Goal: Navigation & Orientation: Find specific page/section

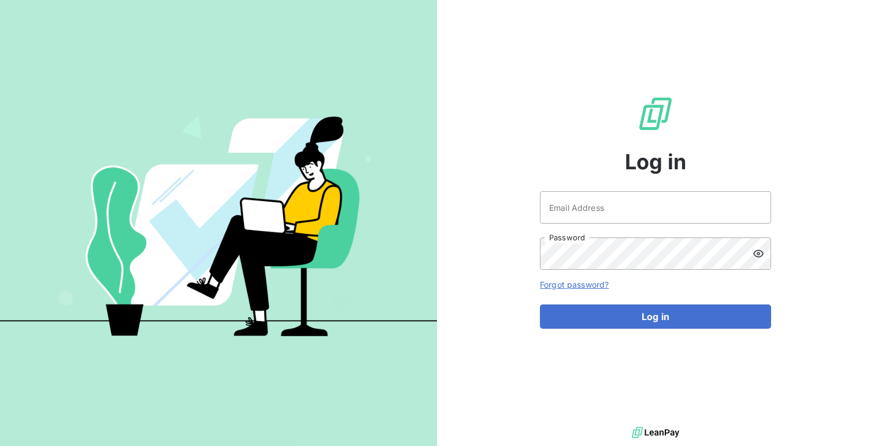
click at [593, 225] on div "Email Address Password" at bounding box center [655, 230] width 231 height 79
click at [603, 209] on input "Email Address" at bounding box center [655, 207] width 231 height 32
type input "admin@mls"
click at [540, 305] on button "Log in" at bounding box center [655, 317] width 231 height 24
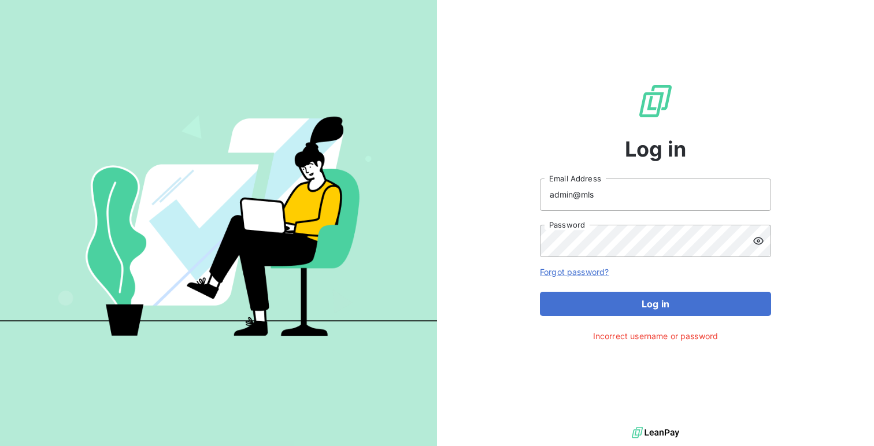
click at [757, 239] on icon at bounding box center [759, 241] width 12 height 12
click at [540, 292] on button "Log in" at bounding box center [655, 304] width 231 height 24
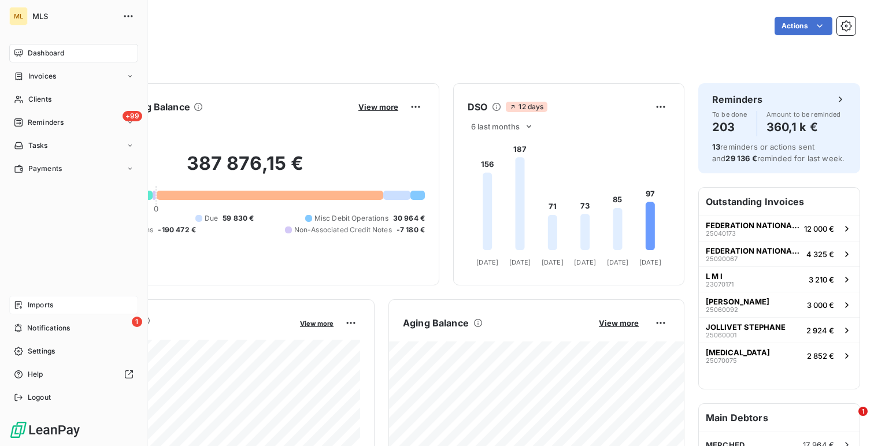
click at [43, 297] on div "Imports" at bounding box center [73, 305] width 129 height 18
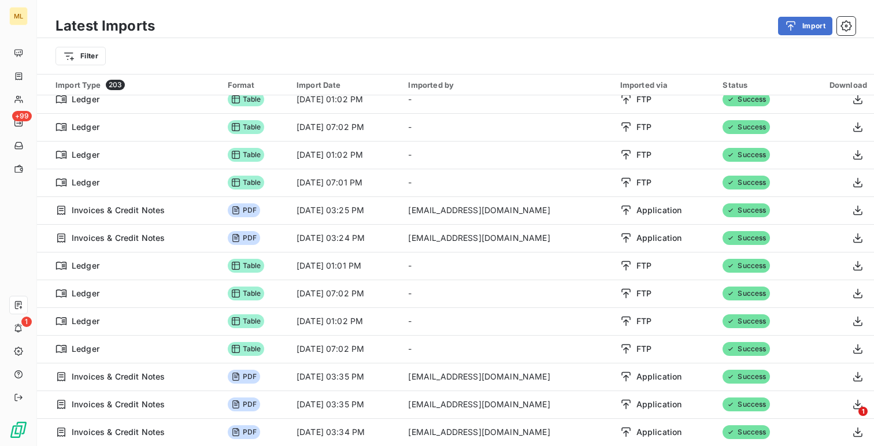
scroll to position [975, 0]
